Goal: Information Seeking & Learning: Learn about a topic

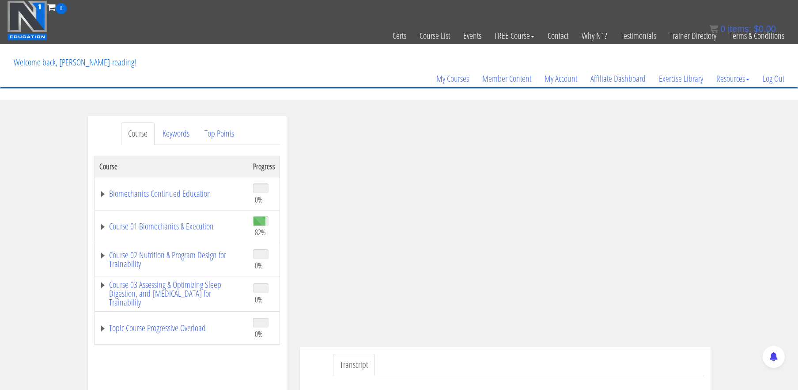
click at [753, 141] on div "Course Keywords Top Points Course Progress Biomechanics Continued Education 0% …" at bounding box center [399, 365] width 798 height 499
click at [756, 125] on div "Course Keywords Top Points Course Progress Biomechanics Continued Education 0% …" at bounding box center [399, 365] width 798 height 499
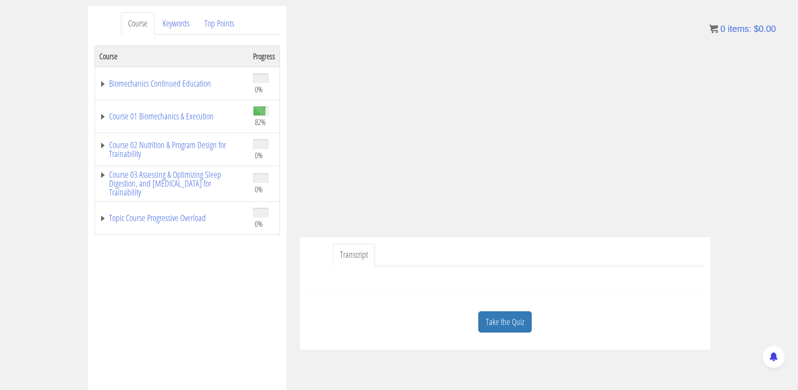
scroll to position [111, 0]
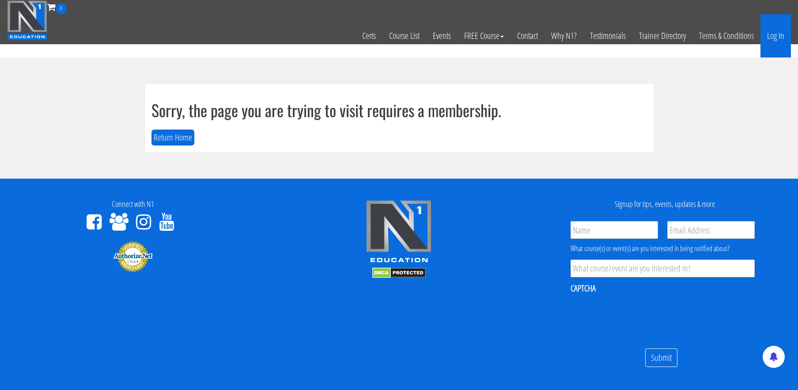
click at [772, 34] on link "Log In" at bounding box center [776, 35] width 30 height 43
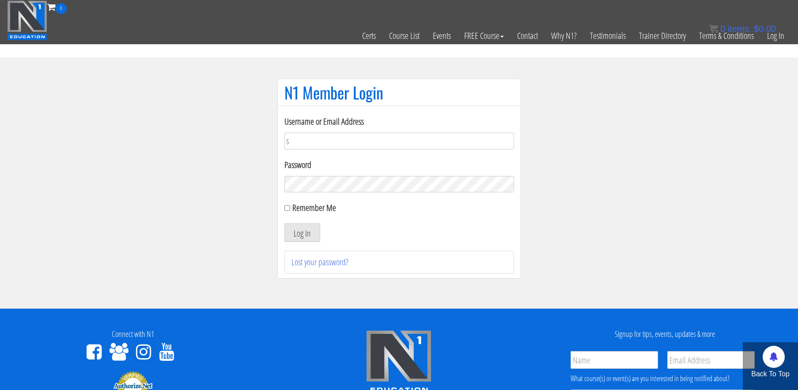
type input "[EMAIL_ADDRESS][DOMAIN_NAME]"
click at [284, 223] on button "Log In" at bounding box center [302, 232] width 36 height 19
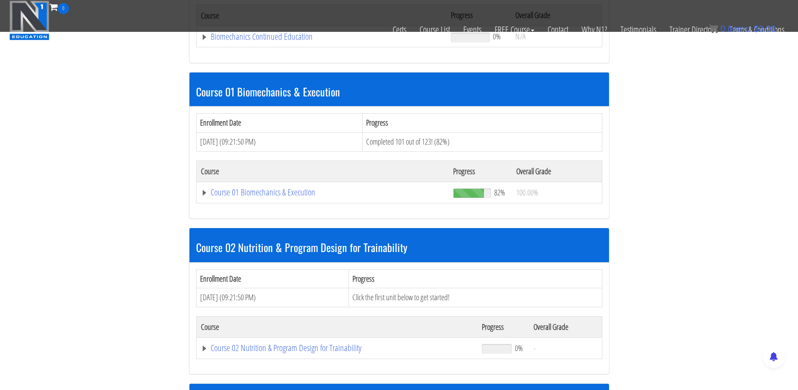
scroll to position [218, 0]
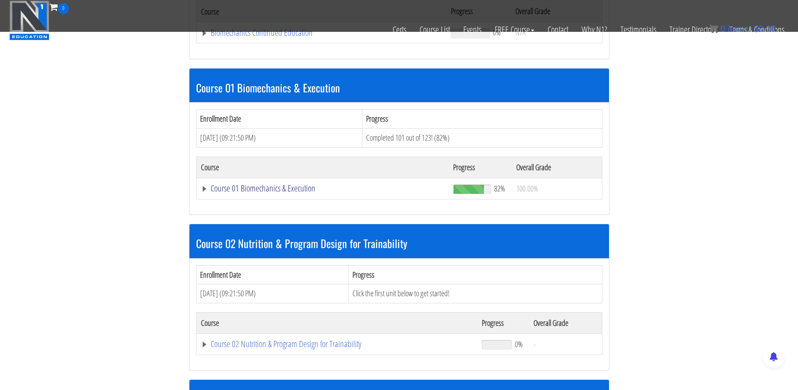
click at [286, 186] on link "Course 01 Biomechanics & Execution" at bounding box center [323, 188] width 244 height 9
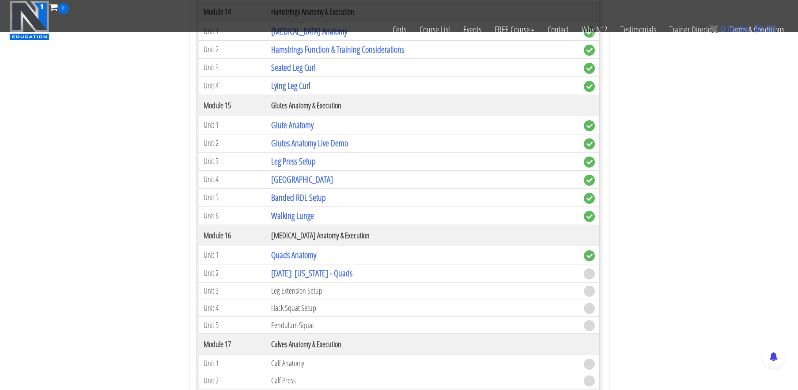
scroll to position [2366, 0]
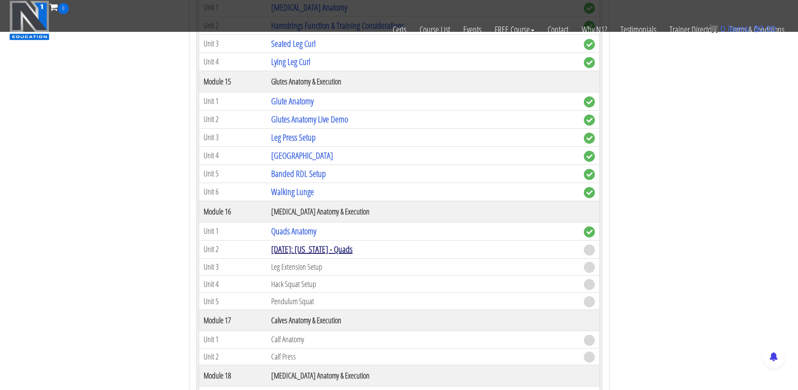
click at [341, 244] on link "[DATE]: [US_STATE] - Quads" at bounding box center [311, 249] width 81 height 12
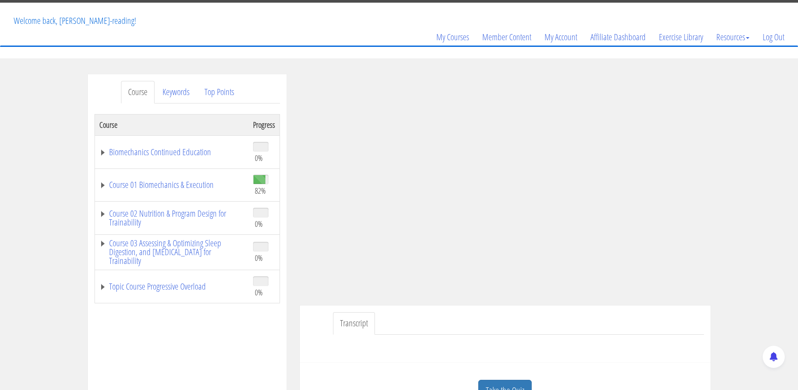
scroll to position [77, 0]
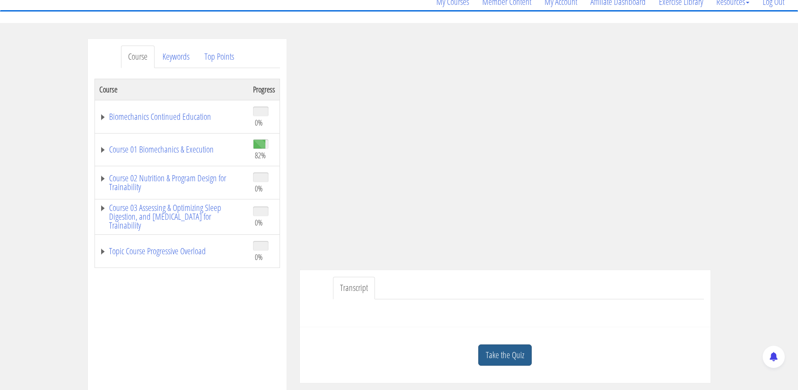
click at [518, 351] on link "Take the Quiz" at bounding box center [504, 355] width 53 height 22
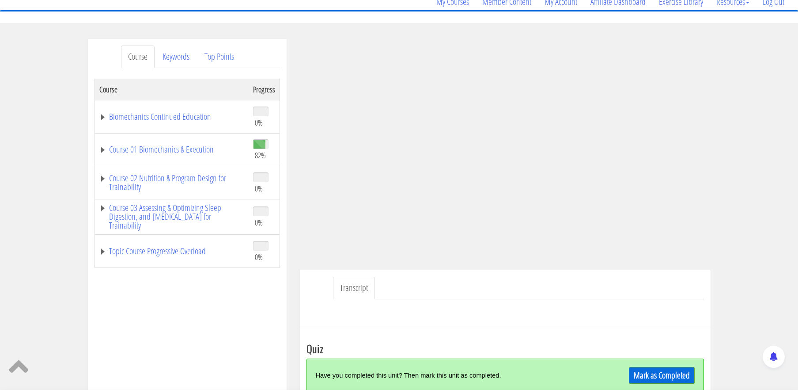
scroll to position [123, 0]
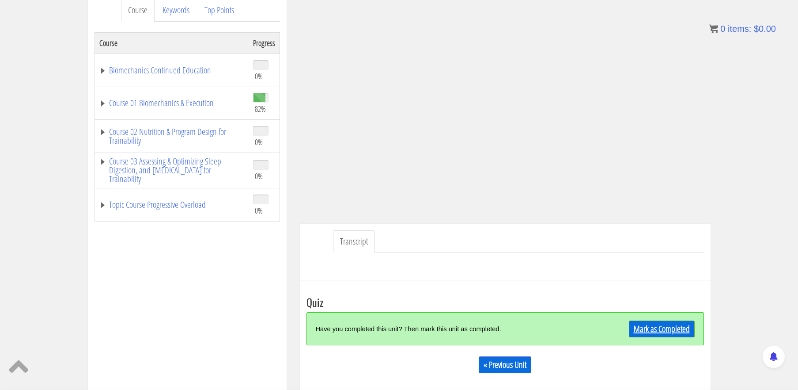
click at [683, 328] on link "Mark as Completed" at bounding box center [662, 328] width 66 height 17
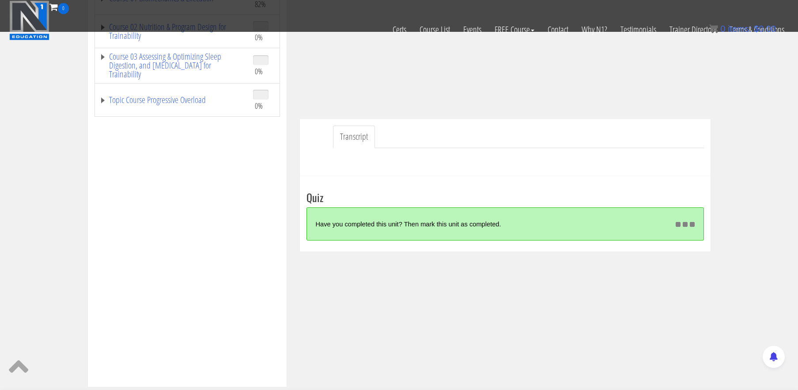
scroll to position [182, 0]
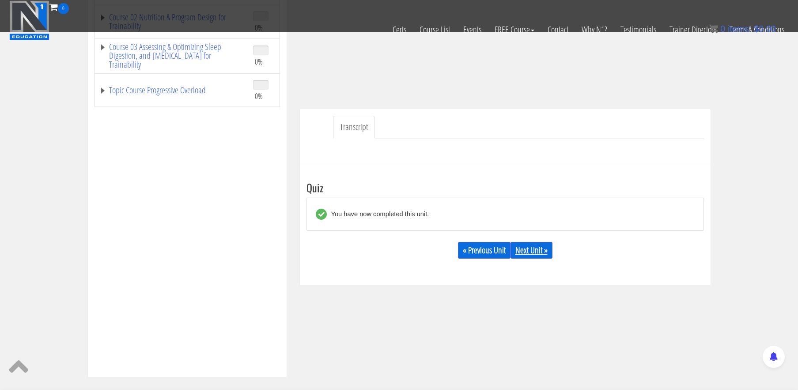
click at [545, 249] on link "Next Unit »" at bounding box center [532, 250] width 42 height 17
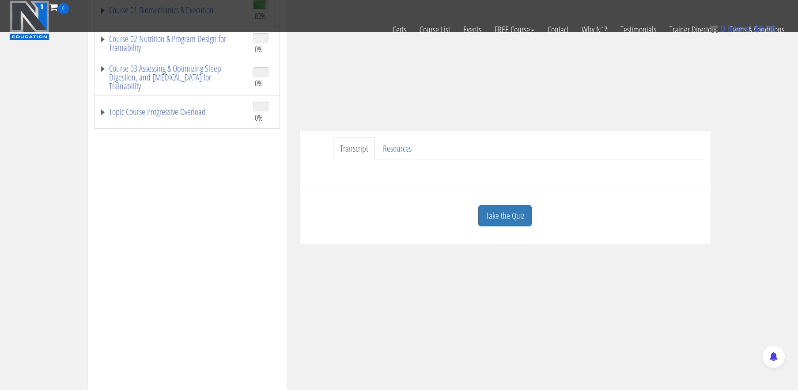
scroll to position [163, 0]
click at [507, 216] on link "Take the Quiz" at bounding box center [504, 213] width 53 height 22
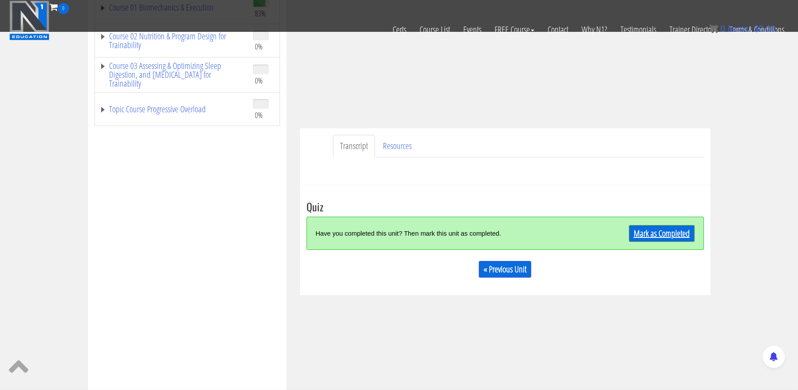
click at [654, 226] on link "Mark as Completed" at bounding box center [662, 233] width 66 height 17
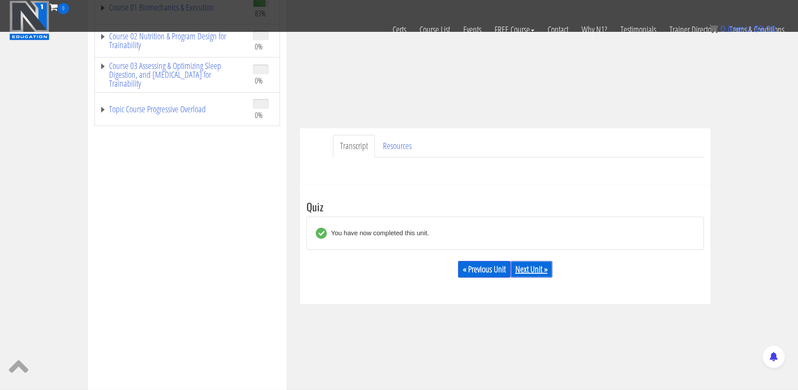
click at [545, 273] on link "Next Unit »" at bounding box center [532, 269] width 42 height 17
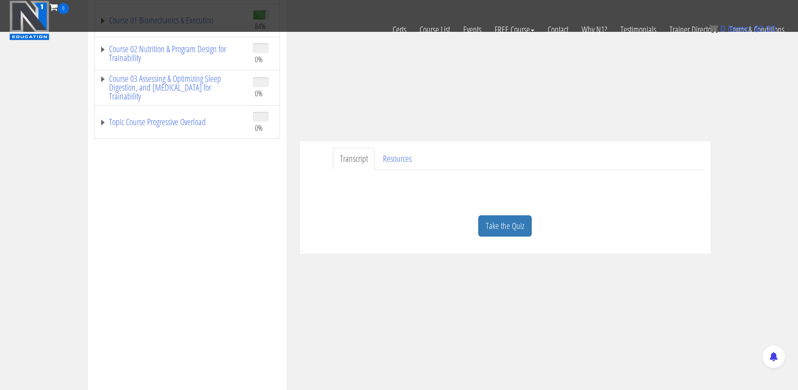
scroll to position [166, 0]
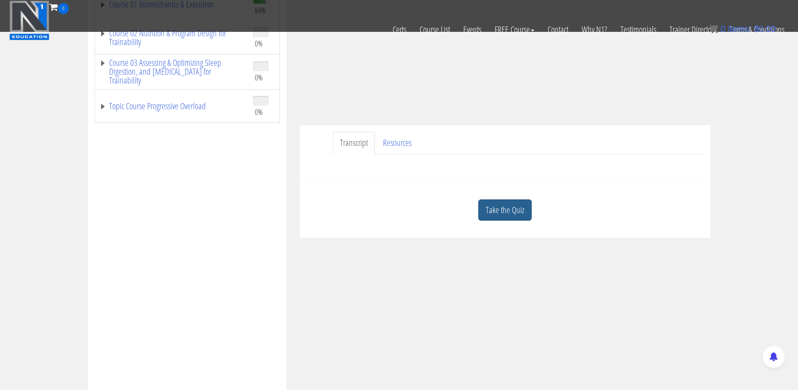
click at [514, 210] on link "Take the Quiz" at bounding box center [504, 210] width 53 height 22
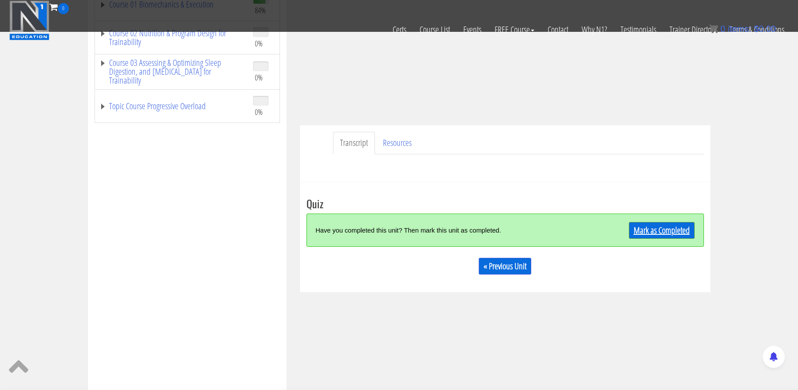
click at [648, 229] on link "Mark as Completed" at bounding box center [662, 230] width 66 height 17
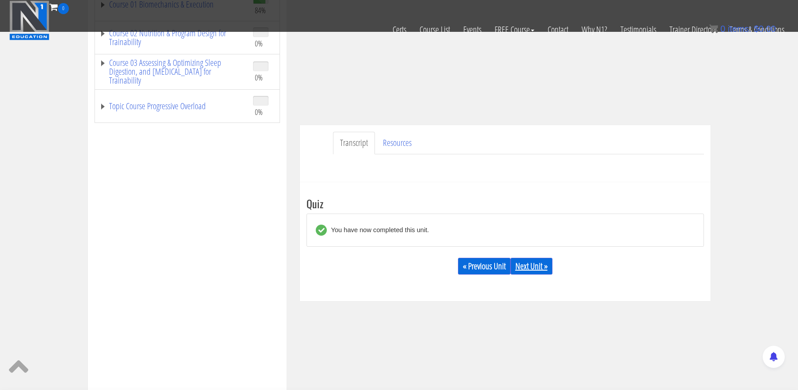
click at [542, 266] on link "Next Unit »" at bounding box center [532, 266] width 42 height 17
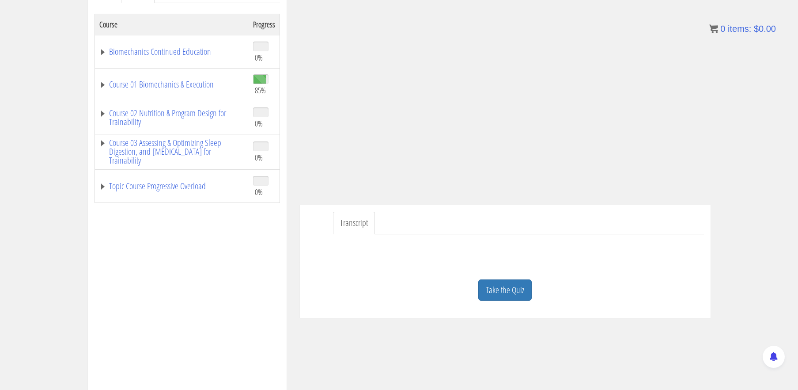
scroll to position [144, 0]
click at [493, 288] on link "Take the Quiz" at bounding box center [504, 288] width 53 height 22
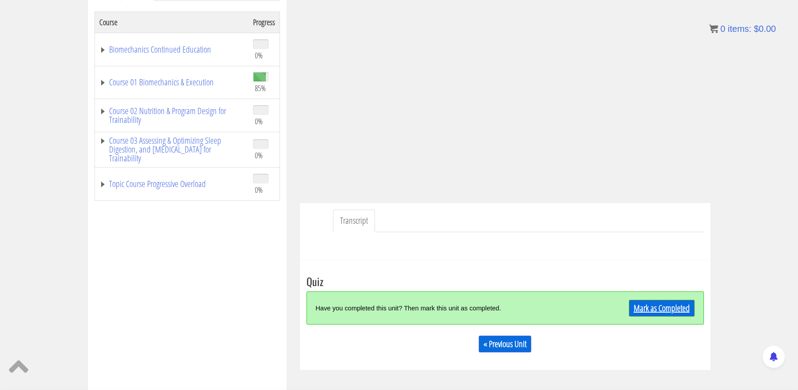
click at [669, 313] on link "Mark as Completed" at bounding box center [662, 307] width 66 height 17
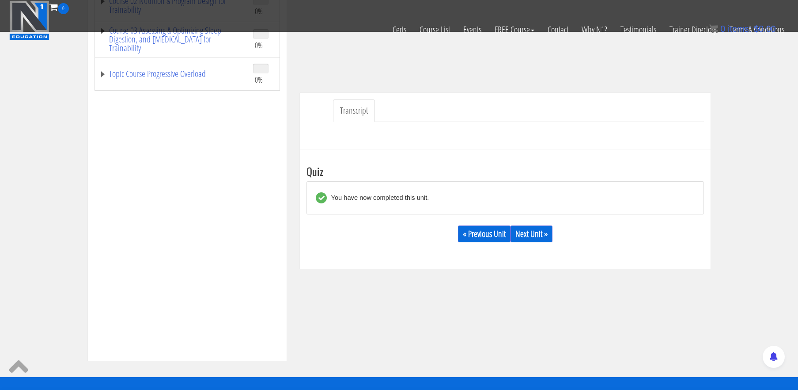
scroll to position [201, 0]
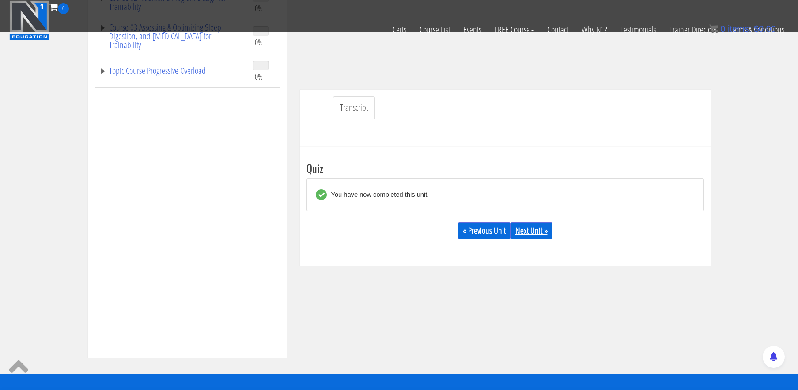
click at [533, 227] on link "Next Unit »" at bounding box center [532, 230] width 42 height 17
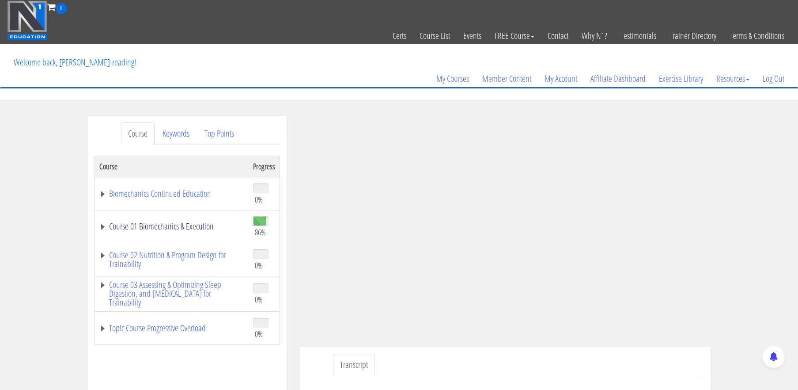
click at [207, 230] on link "Course 01 Biomechanics & Execution" at bounding box center [171, 226] width 145 height 9
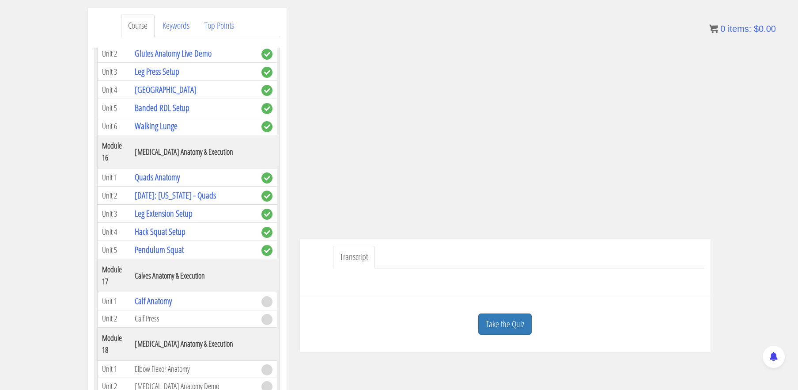
scroll to position [117, 0]
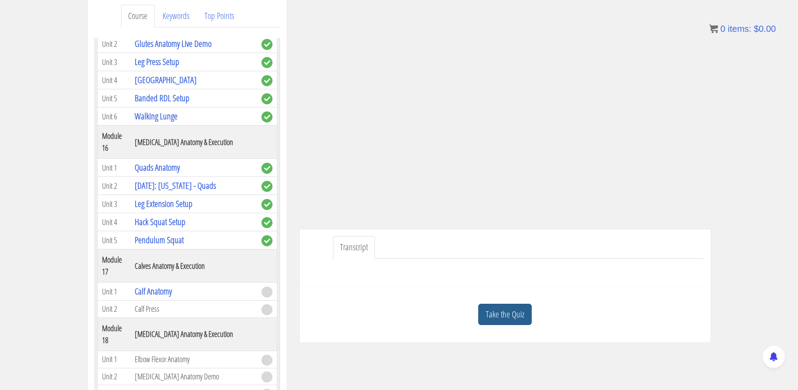
click at [519, 315] on link "Take the Quiz" at bounding box center [504, 314] width 53 height 22
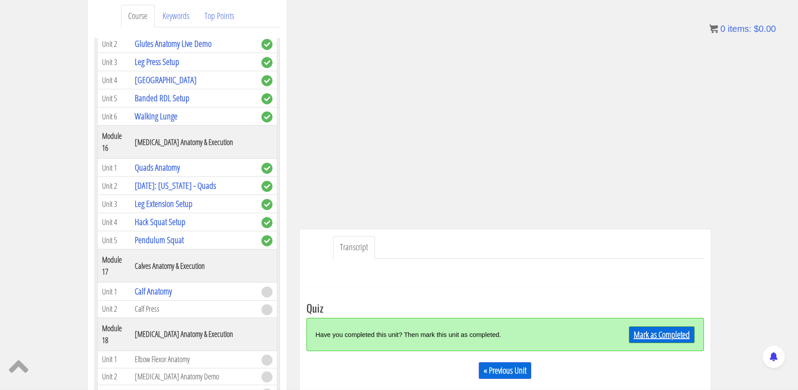
click at [669, 337] on link "Mark as Completed" at bounding box center [662, 334] width 66 height 17
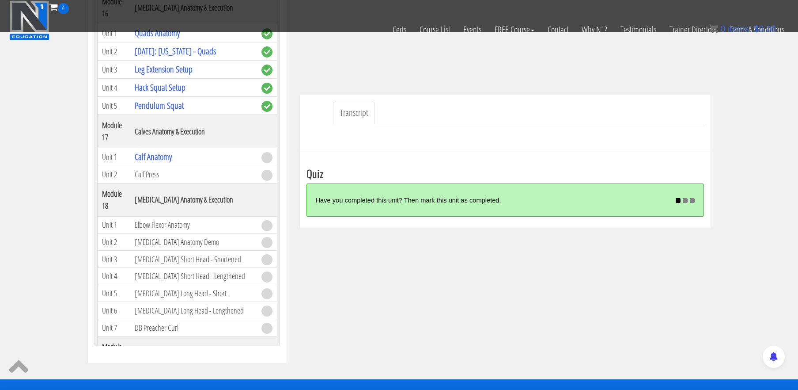
scroll to position [197, 0]
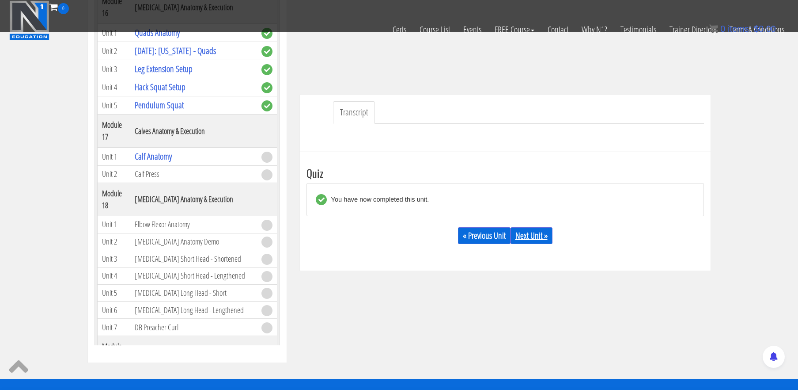
click at [539, 239] on link "Next Unit »" at bounding box center [532, 235] width 42 height 17
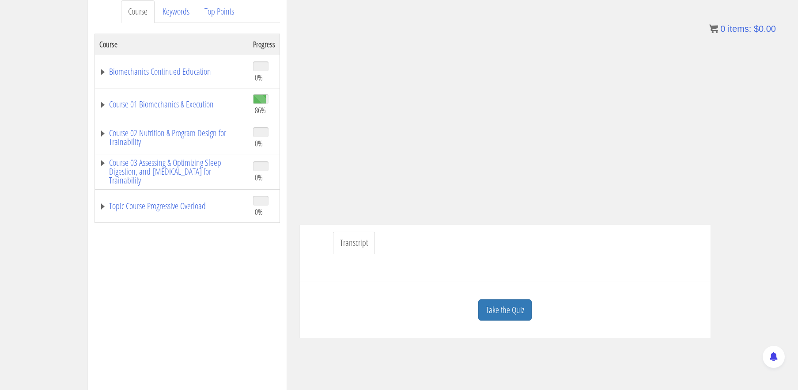
scroll to position [129, 0]
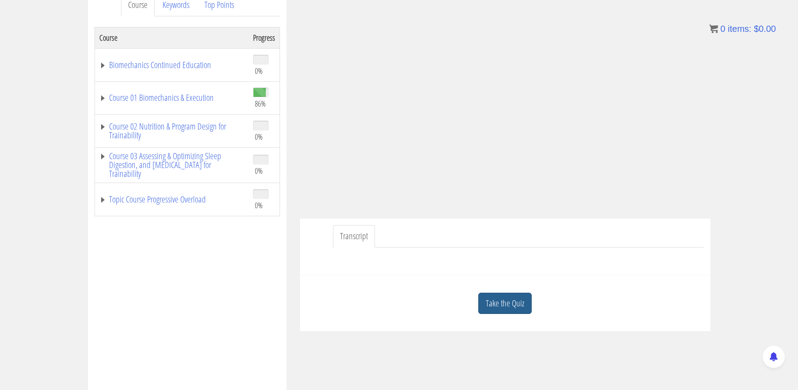
click at [519, 308] on link "Take the Quiz" at bounding box center [504, 303] width 53 height 22
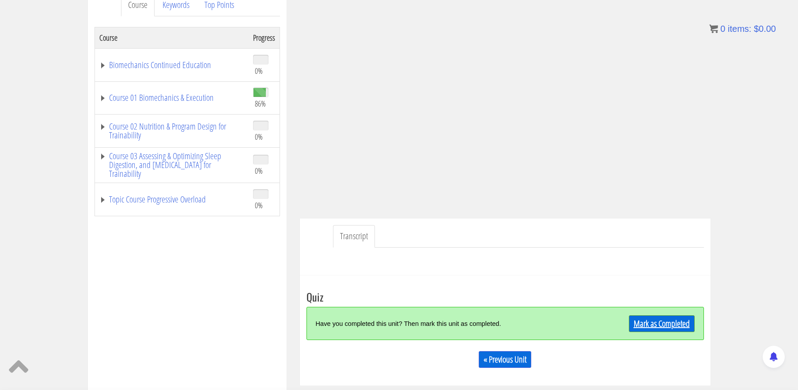
click at [670, 323] on link "Mark as Completed" at bounding box center [662, 323] width 66 height 17
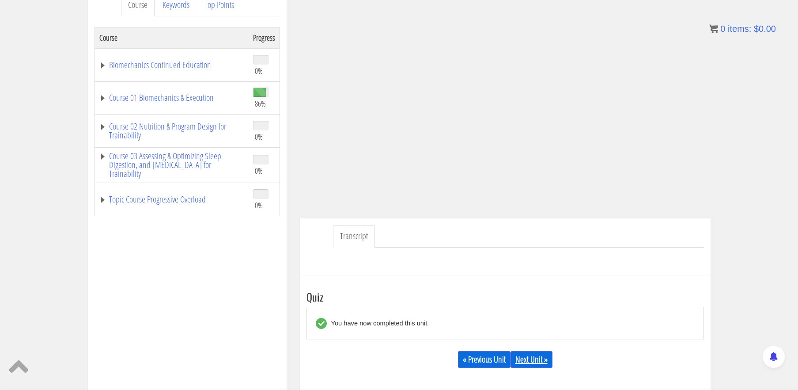
click at [522, 362] on link "Next Unit »" at bounding box center [532, 359] width 42 height 17
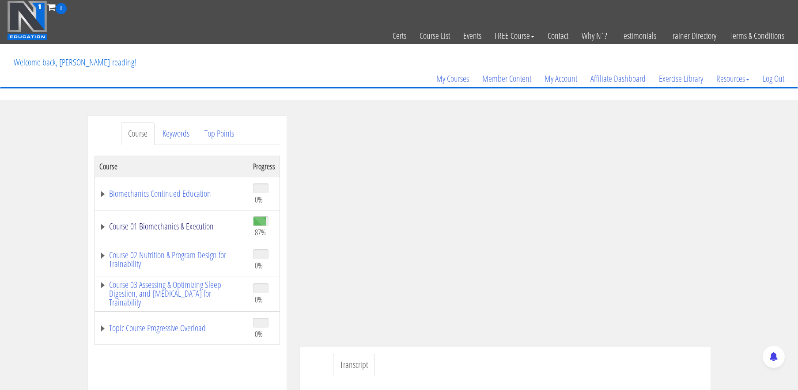
click at [202, 226] on link "Course 01 Biomechanics & Execution" at bounding box center [171, 226] width 145 height 9
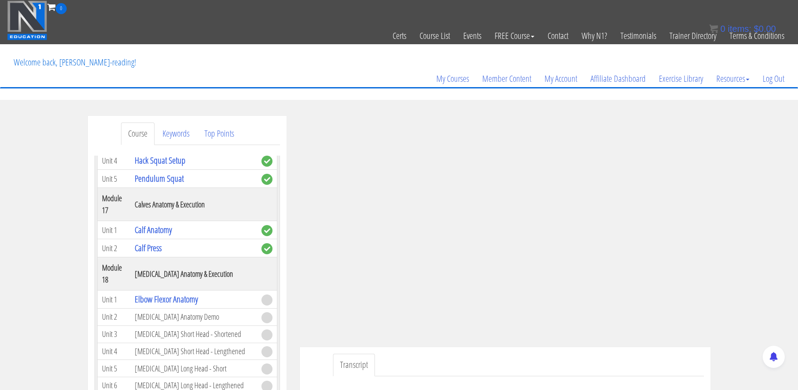
scroll to position [2705, 0]
